Goal: Information Seeking & Learning: Learn about a topic

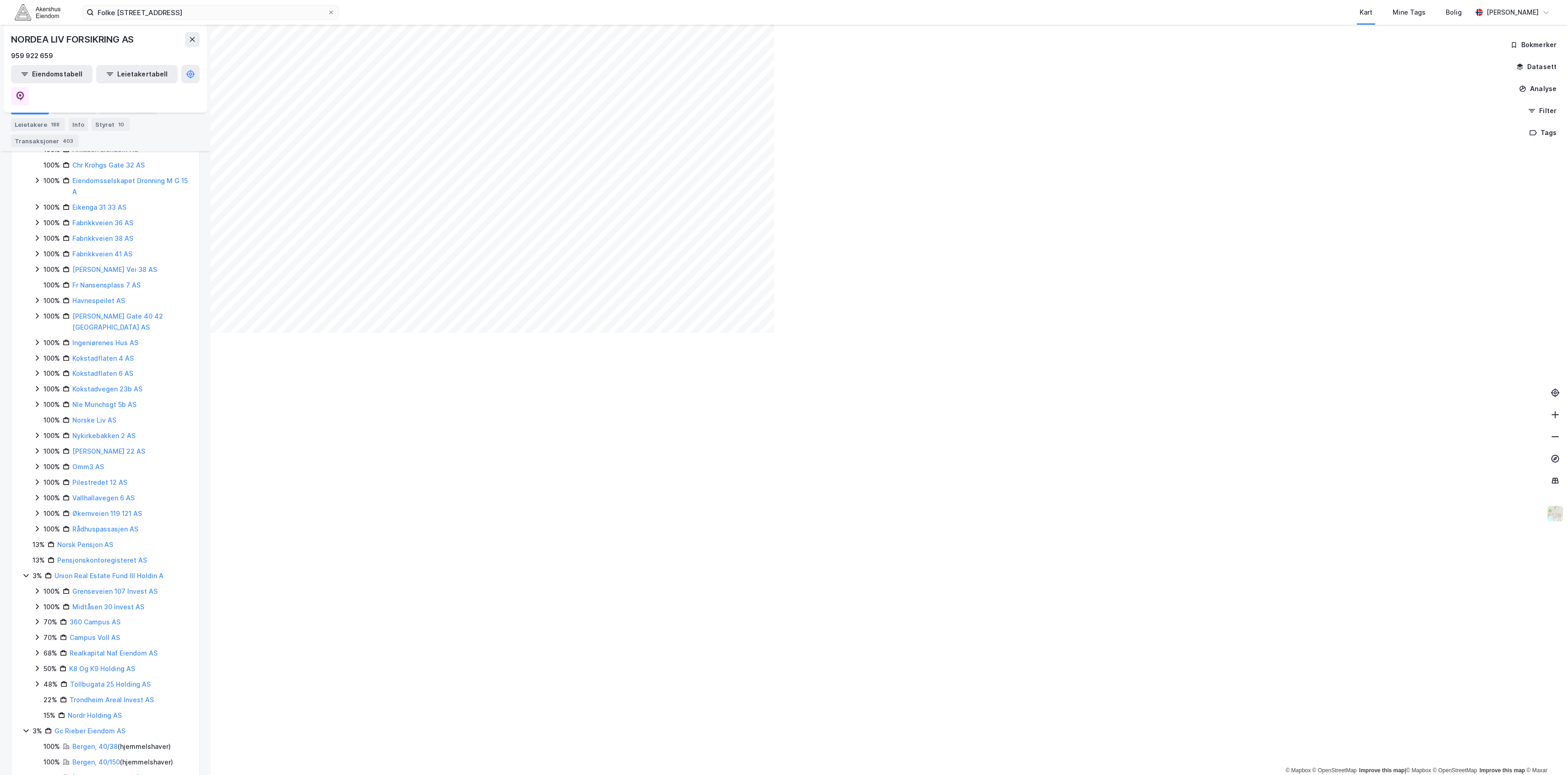
scroll to position [262, 0]
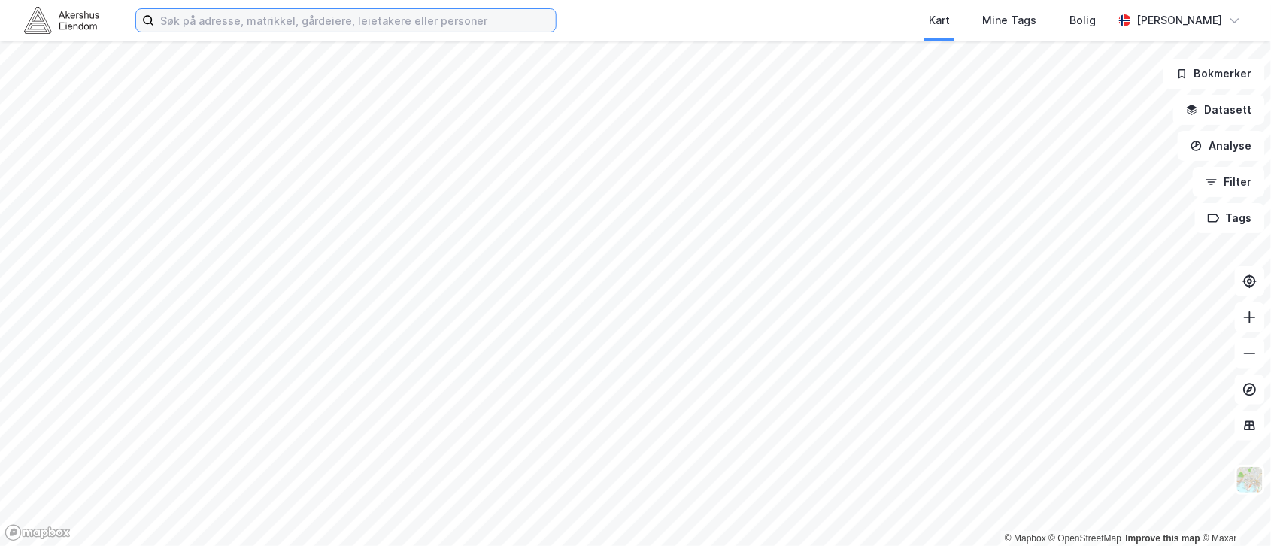
click at [309, 21] on input at bounding box center [355, 20] width 402 height 23
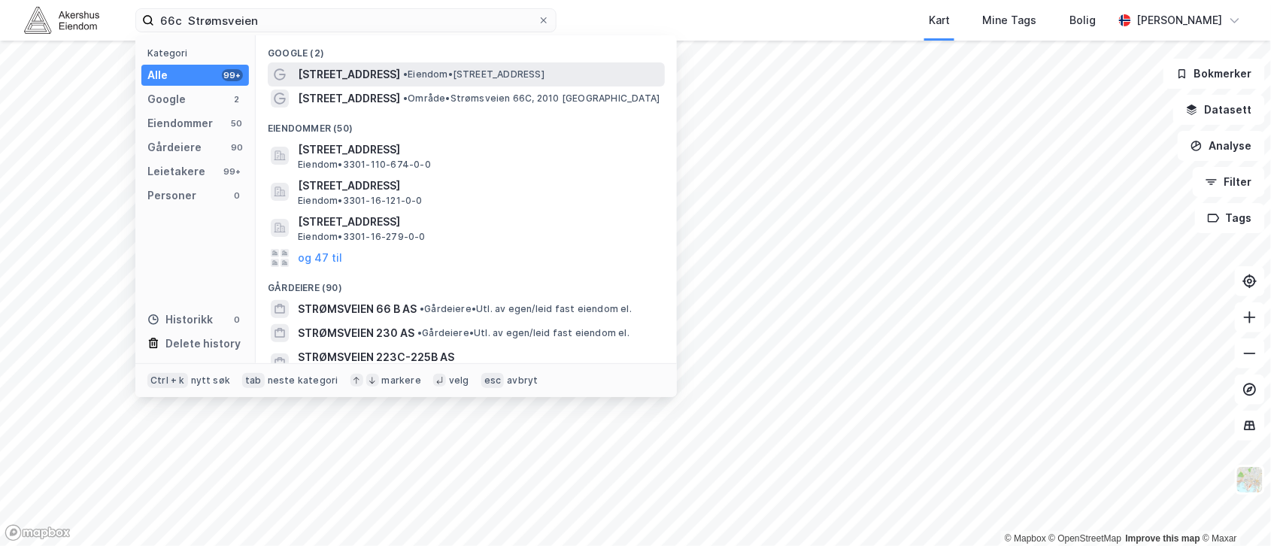
click at [346, 77] on span "Strømsveien 66" at bounding box center [349, 74] width 102 height 18
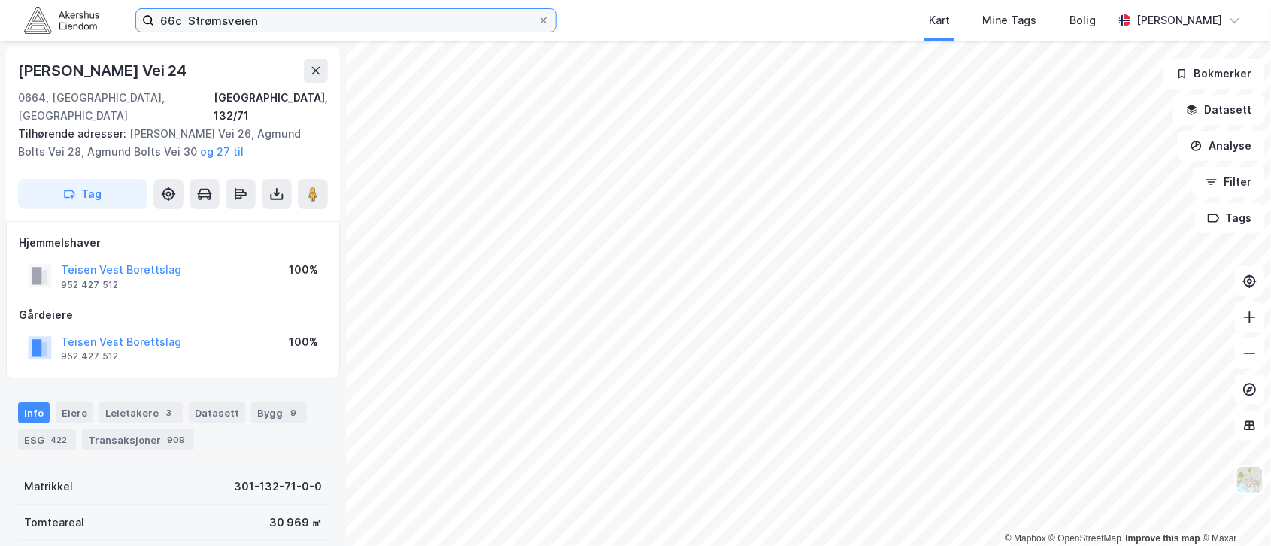
click at [283, 23] on input "66c Strømsveien" at bounding box center [346, 20] width 384 height 23
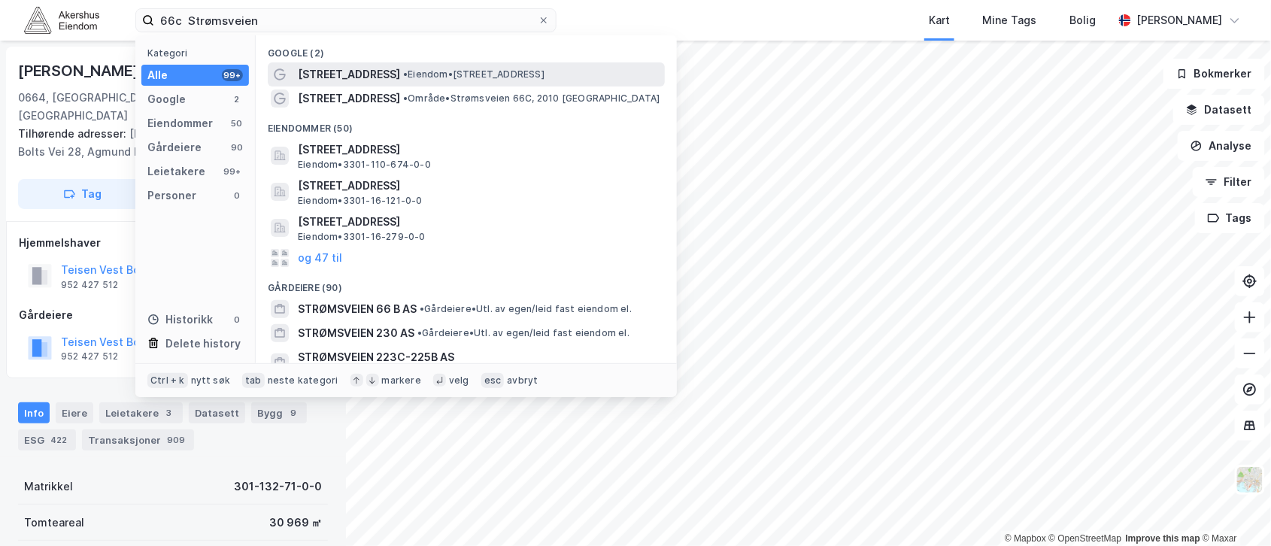
click at [328, 71] on span "Strømsveien 66" at bounding box center [349, 74] width 102 height 18
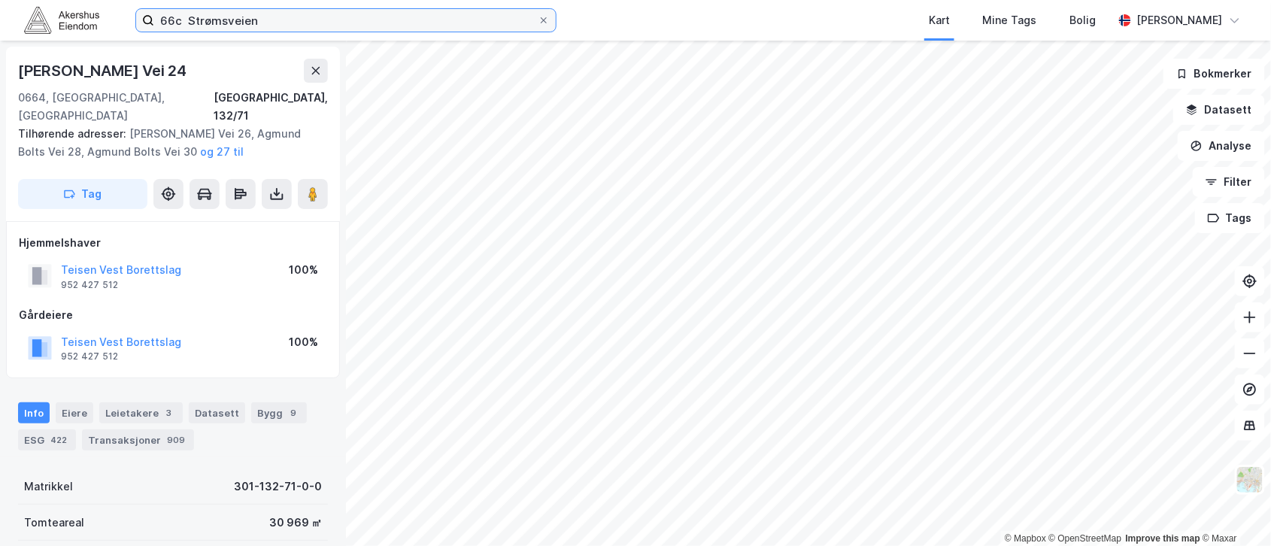
click at [307, 28] on input "66c Strømsveien" at bounding box center [346, 20] width 384 height 23
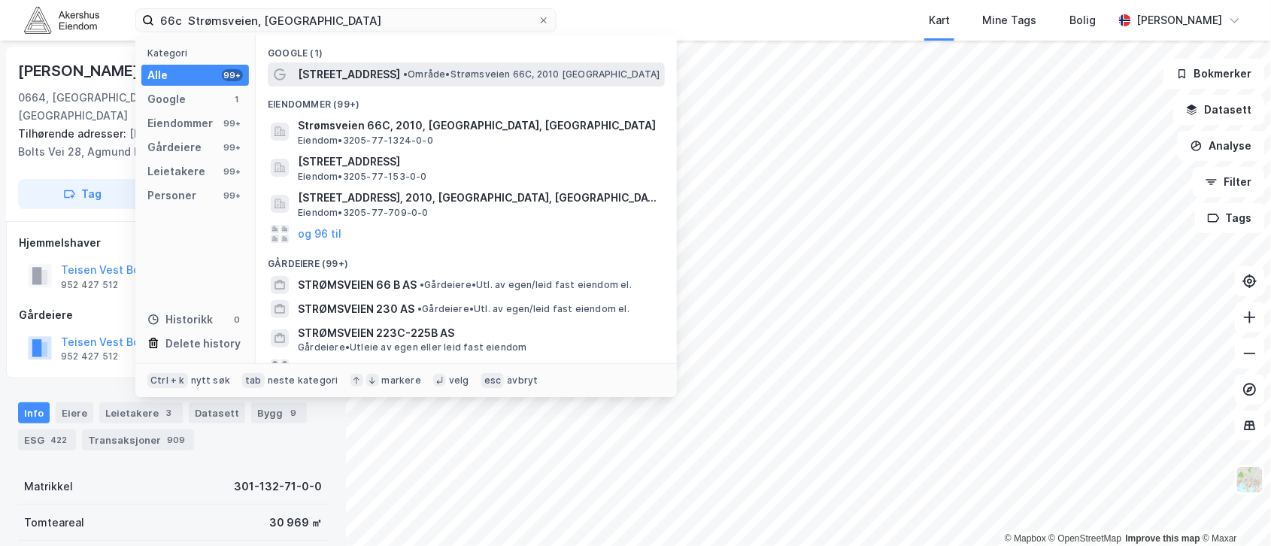
click at [358, 67] on span "Strømsveien 66C" at bounding box center [349, 74] width 102 height 18
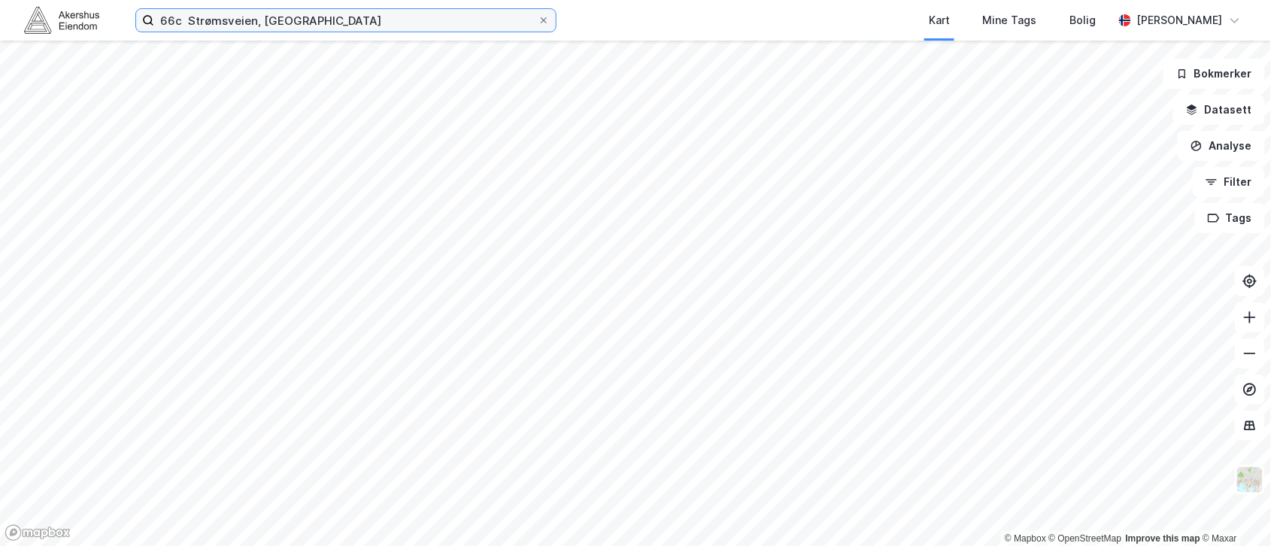
click at [376, 20] on input "66c Strømsveien, Strømmen" at bounding box center [346, 20] width 384 height 23
click at [184, 18] on input "66c Strømsveien, Strømmen" at bounding box center [346, 20] width 384 height 23
type input "66b Strømsveien, Strømmen"
click at [441, 21] on input "66b Strømsveien, Strømmen" at bounding box center [346, 20] width 384 height 23
